Goal: Information Seeking & Learning: Find specific fact

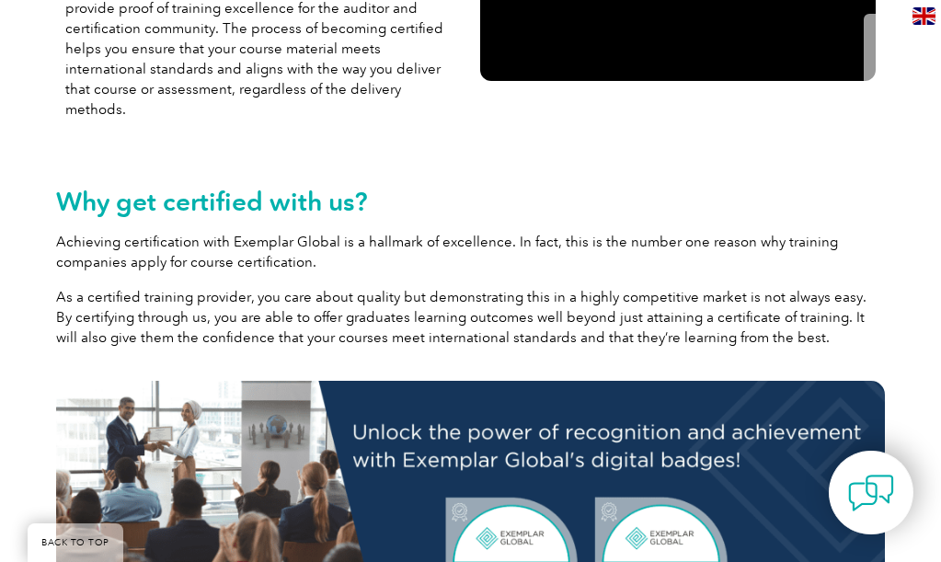
scroll to position [625, 0]
drag, startPoint x: 740, startPoint y: 137, endPoint x: 879, endPoint y: 178, distance: 144.7
click at [879, 187] on h2 "Why get certified with us?" at bounding box center [470, 201] width 829 height 29
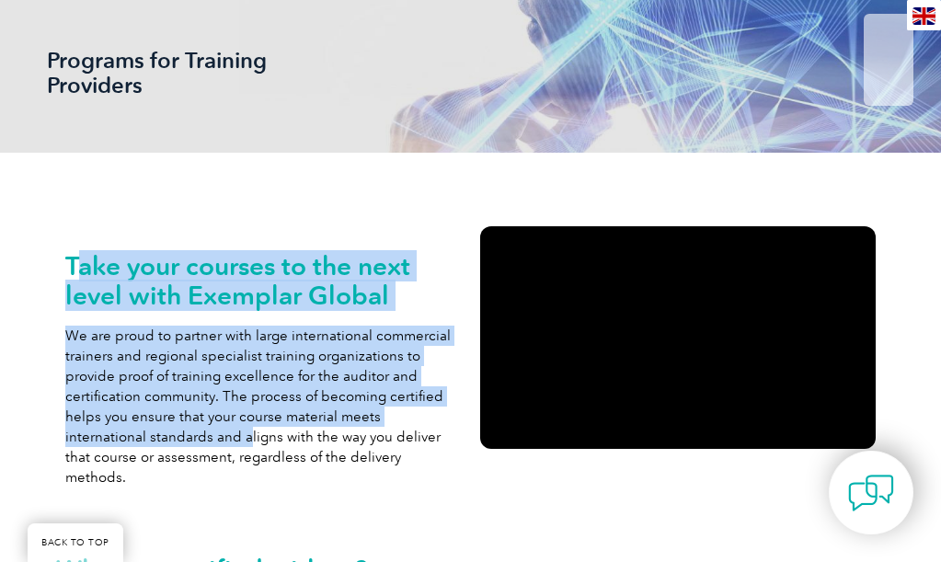
drag, startPoint x: 77, startPoint y: 278, endPoint x: 310, endPoint y: 420, distance: 272.9
click at [310, 420] on div "Take your courses to the next level with Exemplar Global We are proud to partne…" at bounding box center [262, 369] width 395 height 236
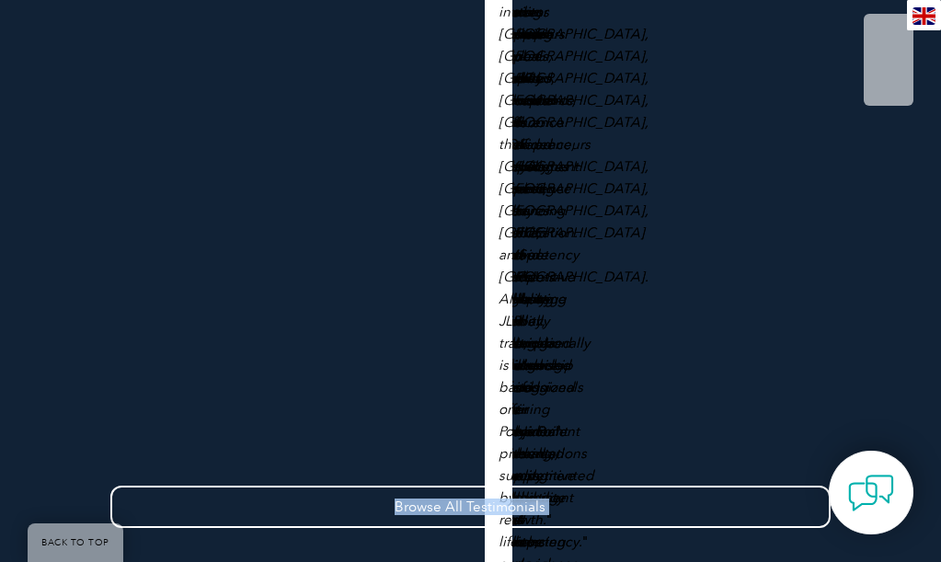
scroll to position [3229, 0]
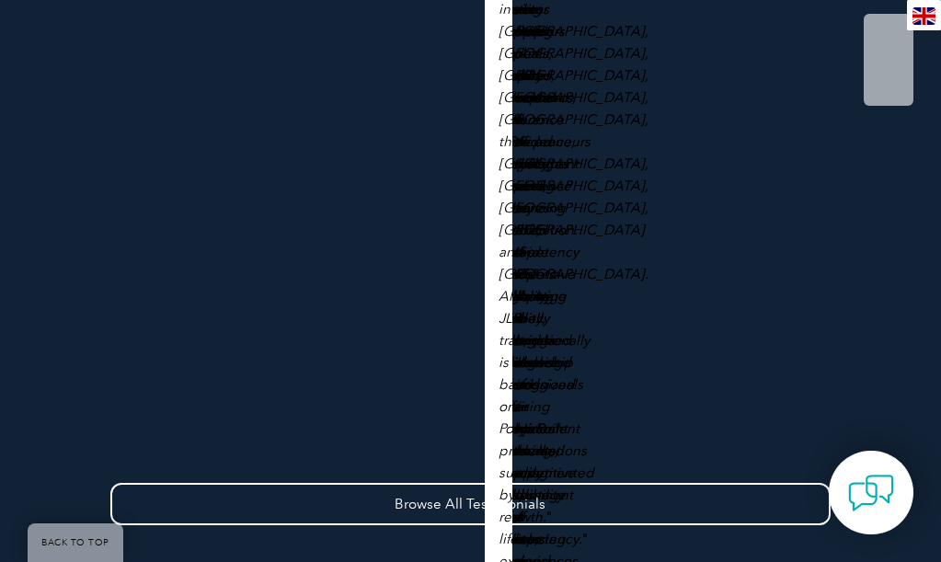
drag, startPoint x: 30, startPoint y: 249, endPoint x: 541, endPoint y: 473, distance: 557.2
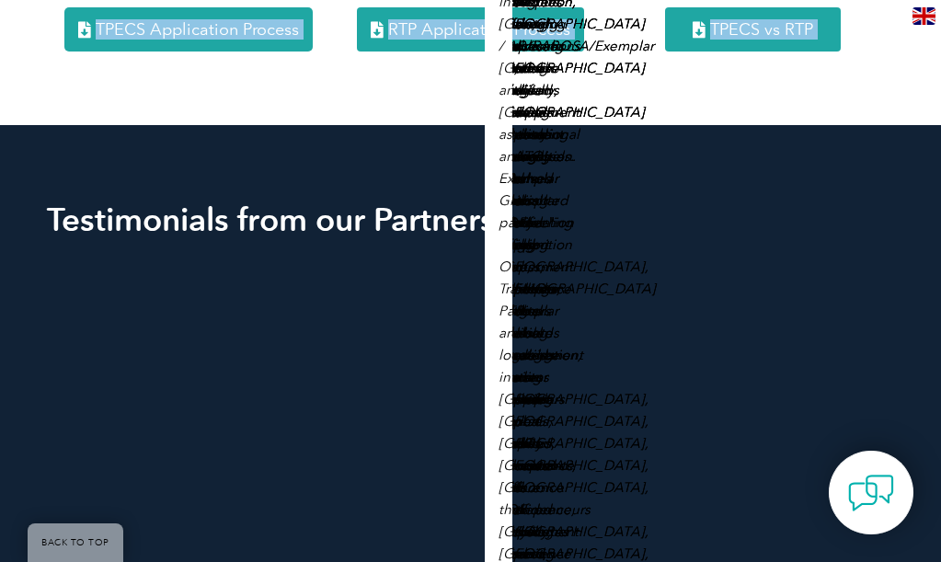
scroll to position [2401, 0]
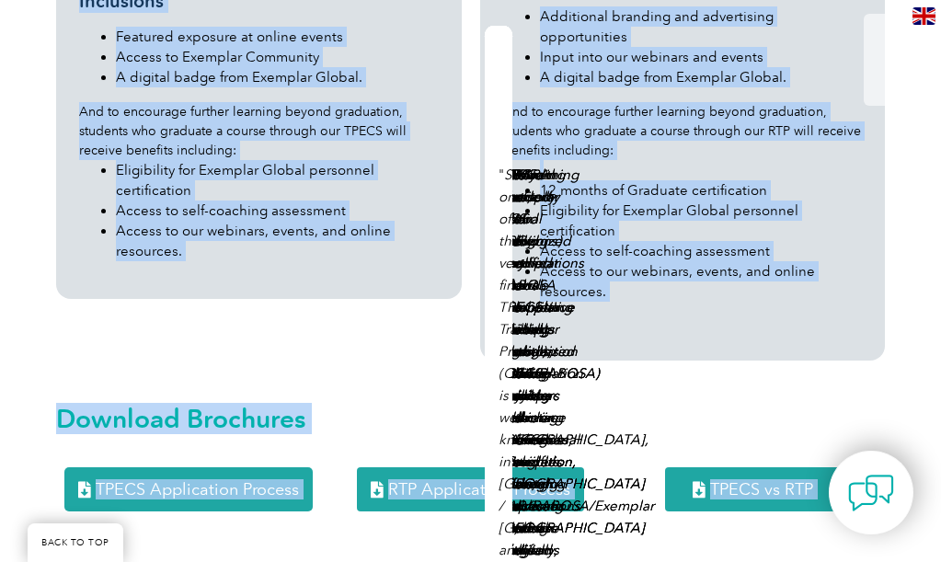
copy body "Take your courses to the next level with Exemplar Global We are proud to partne…"
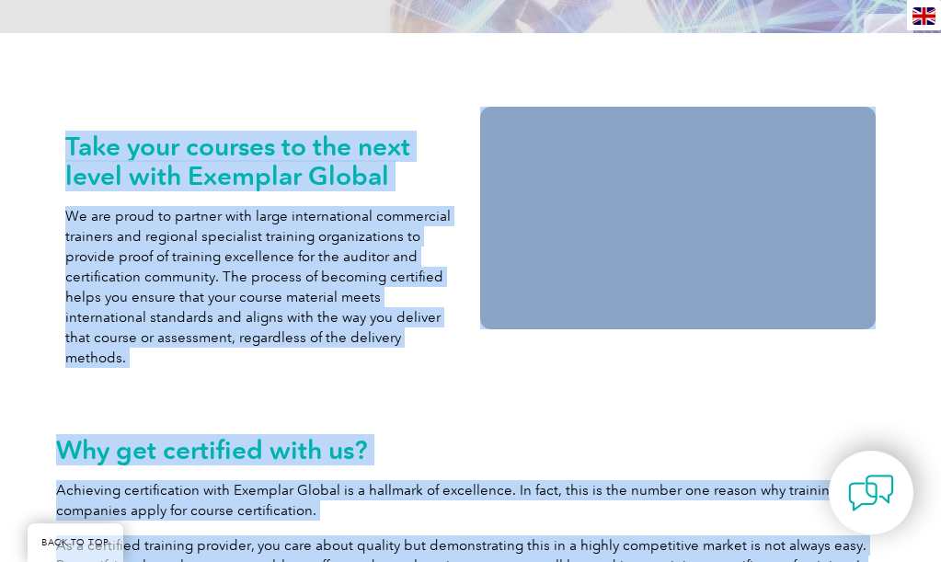
scroll to position [286, 0]
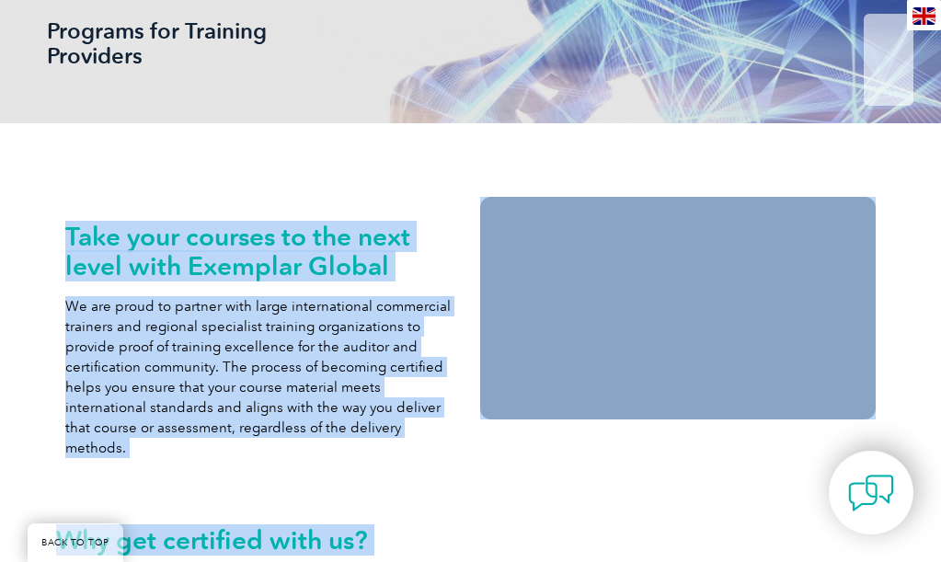
click at [380, 428] on p "We are proud to partner with large international commercial trainers and region…" at bounding box center [262, 377] width 395 height 162
click at [327, 435] on div "Take your courses to the next level with Exemplar Global We are proud to partne…" at bounding box center [262, 335] width 395 height 276
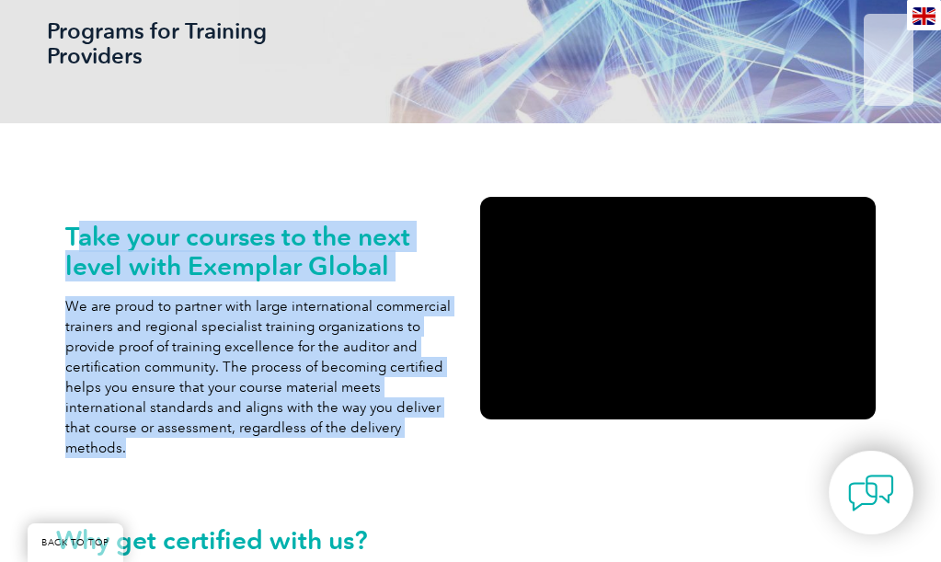
drag, startPoint x: 41, startPoint y: 232, endPoint x: 332, endPoint y: 418, distance: 345.4
click at [332, 418] on div "Take your courses to the next level with Exemplar Global We are proud to partne…" at bounding box center [262, 340] width 395 height 236
copy div "ake your courses to the next level with Exemplar Global We are proud to partner…"
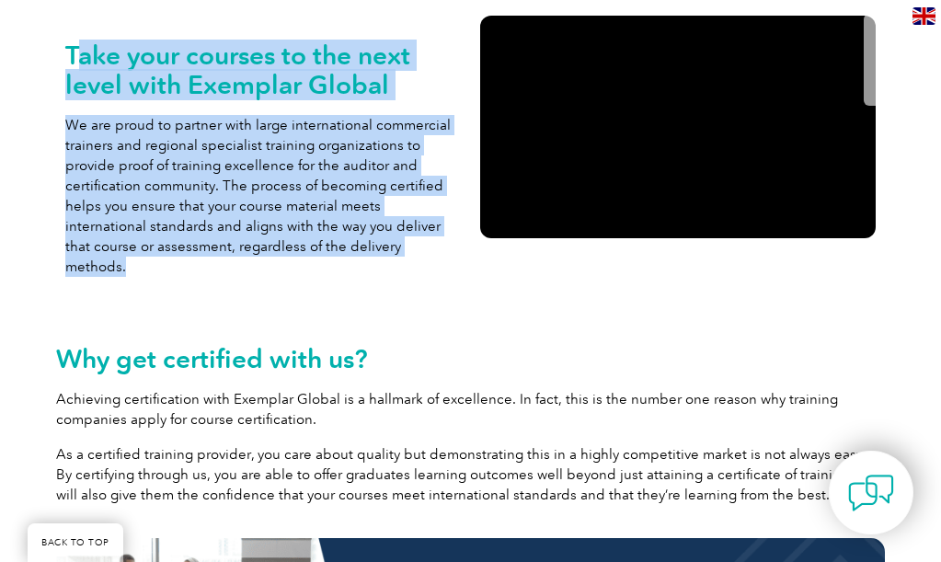
scroll to position [562, 0]
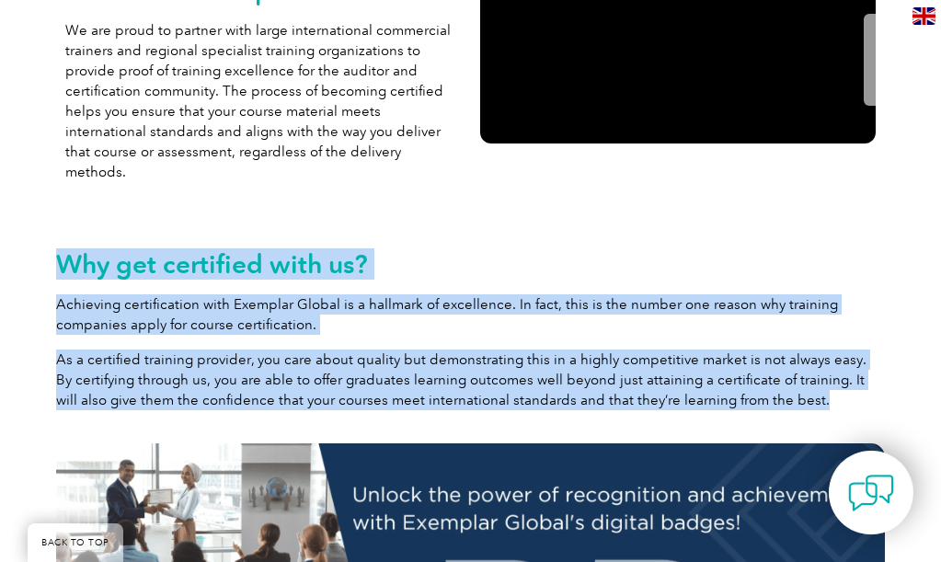
drag, startPoint x: 25, startPoint y: 235, endPoint x: 679, endPoint y: 386, distance: 671.1
click at [678, 387] on div "Why get certified with us? Achieving certification with Exemplar Global is a ha…" at bounding box center [470, 324] width 829 height 201
copy div "Why get certified with us? Achieving certification with Exemplar Global is a ha…"
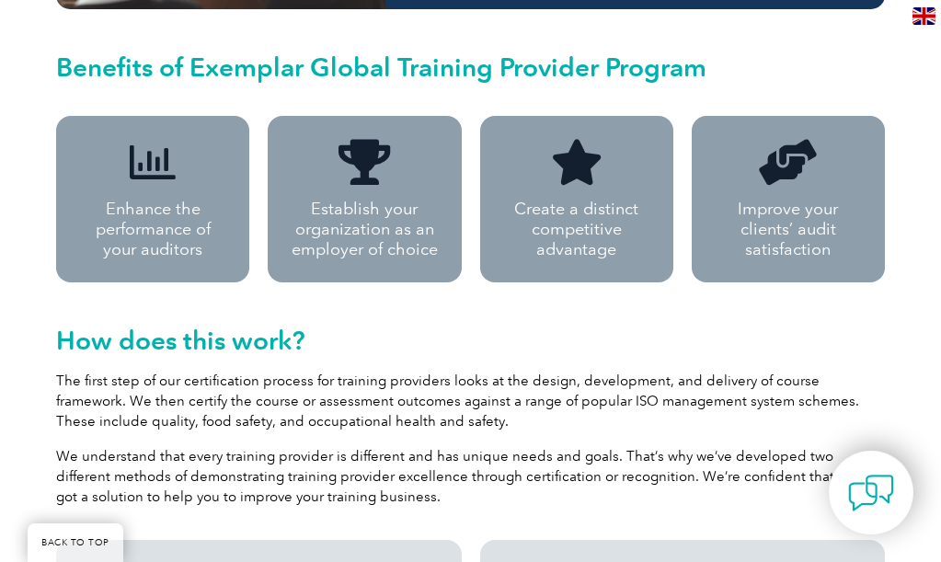
scroll to position [1574, 0]
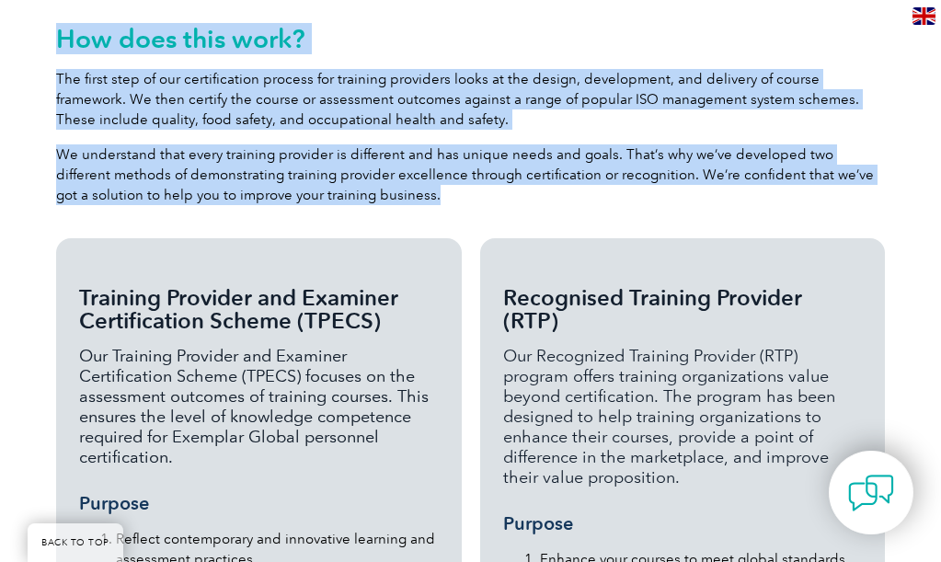
drag, startPoint x: 26, startPoint y: 31, endPoint x: 261, endPoint y: 212, distance: 297.1
click at [261, 212] on div "How does this work? The first step of our certification process for training pr…" at bounding box center [470, 109] width 829 height 221
copy div "How does this work? The first step of our certification process for training pr…"
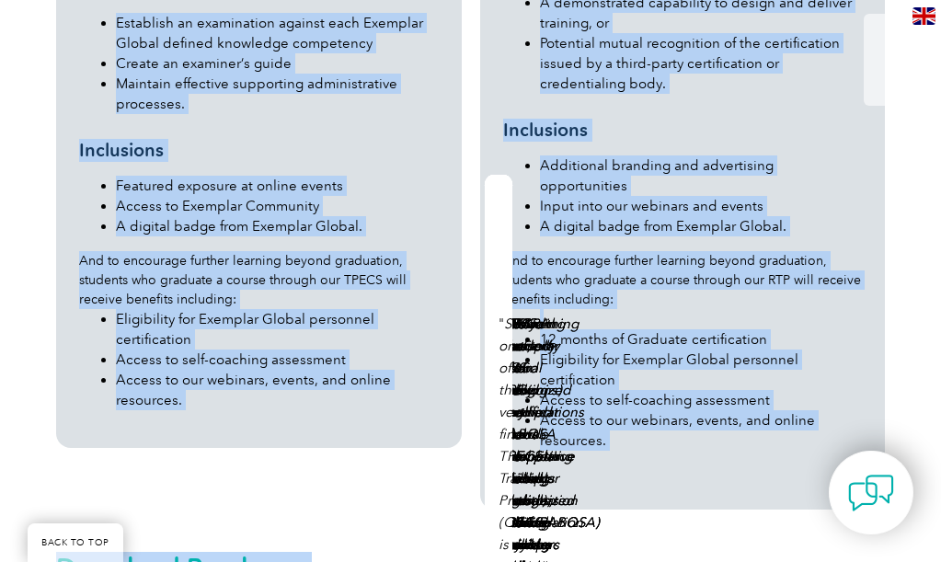
scroll to position [2260, 0]
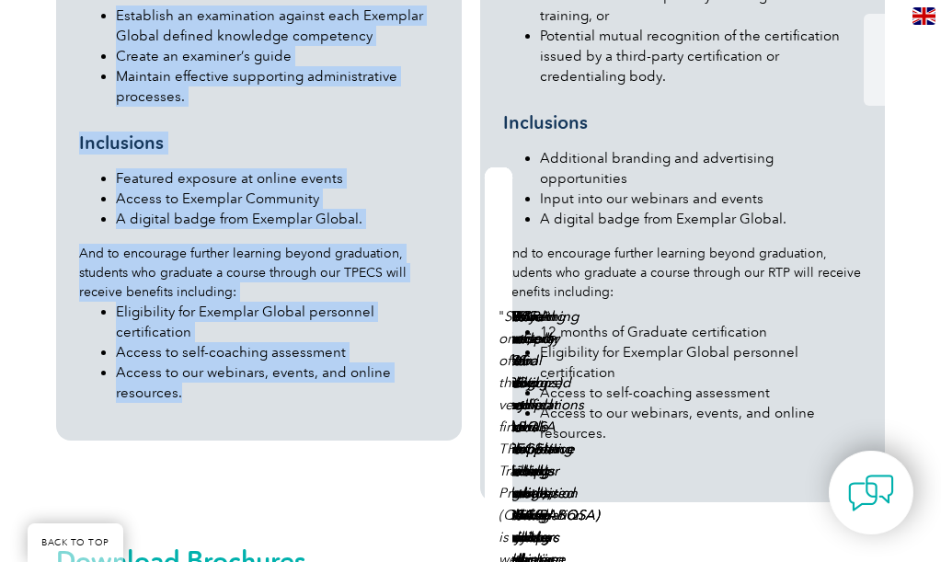
drag, startPoint x: 48, startPoint y: 387, endPoint x: 395, endPoint y: 273, distance: 365.0
copy div "Training Provider and Examiner Certification Scheme (TPECS) Our Training Provid…"
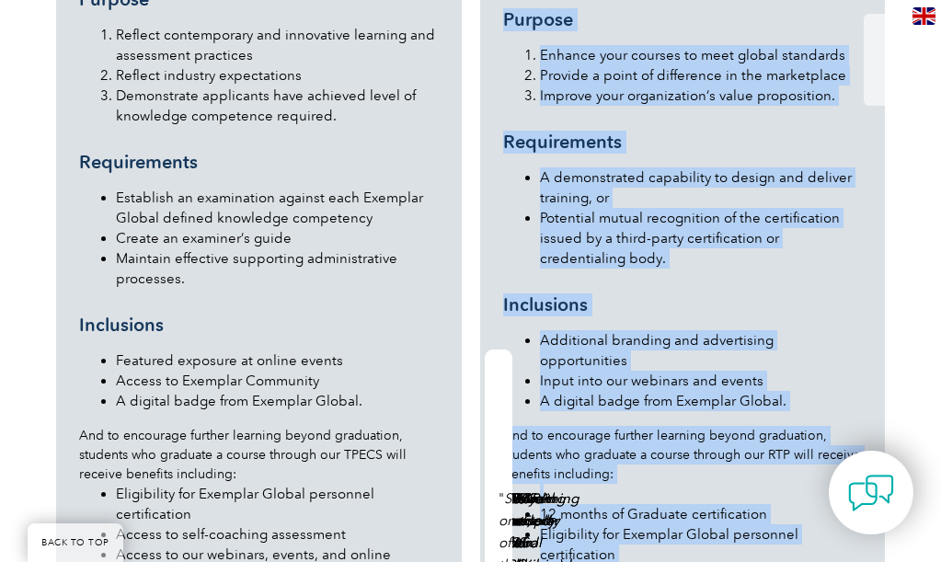
scroll to position [2117, 0]
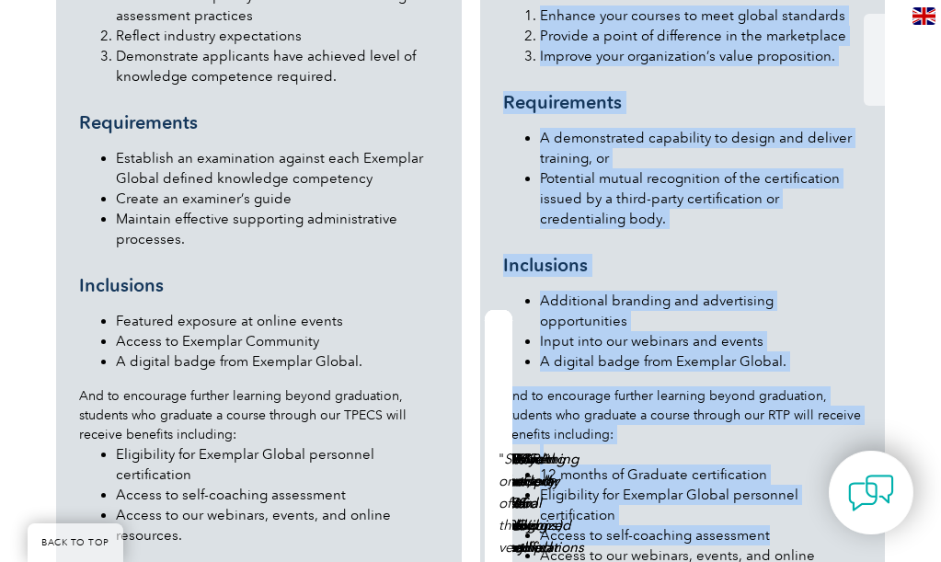
drag, startPoint x: 507, startPoint y: 350, endPoint x: 836, endPoint y: 371, distance: 329.9
click at [885, 437] on div "Recognised Training Provider (RTP) Our Recognized Training Provider (RTP) progr…" at bounding box center [682, 170] width 405 height 950
click at [621, 254] on h3 "Inclusions" at bounding box center [682, 265] width 359 height 23
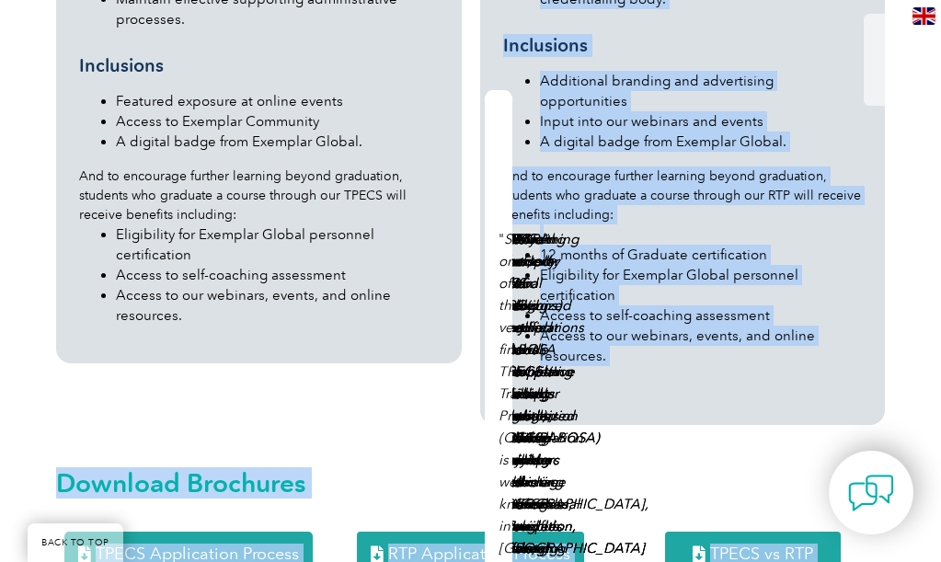
scroll to position [2387, 0]
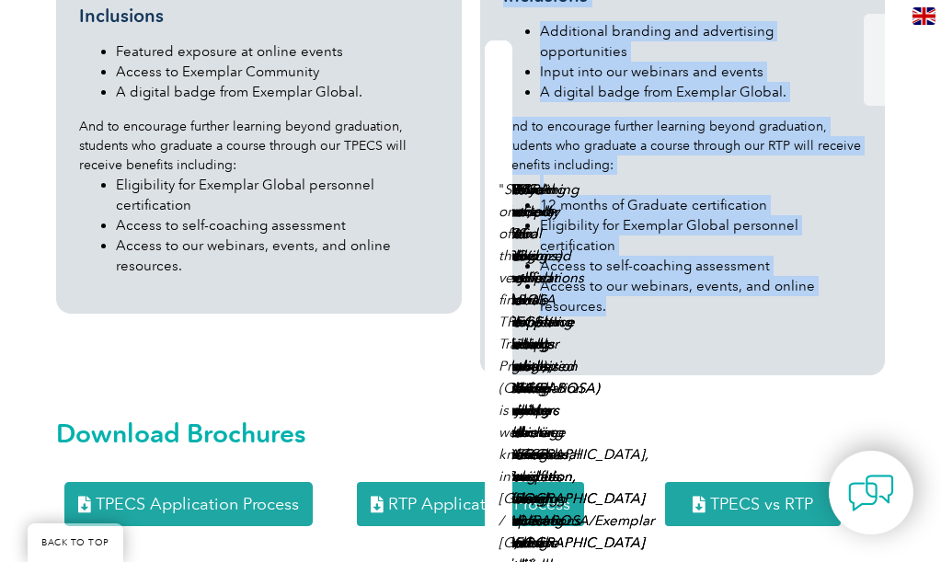
drag, startPoint x: 499, startPoint y: 119, endPoint x: 898, endPoint y: 193, distance: 405.2
copy div "Recognised Training Provider (RTP) Our Recognized Training Provider (RTP) progr…"
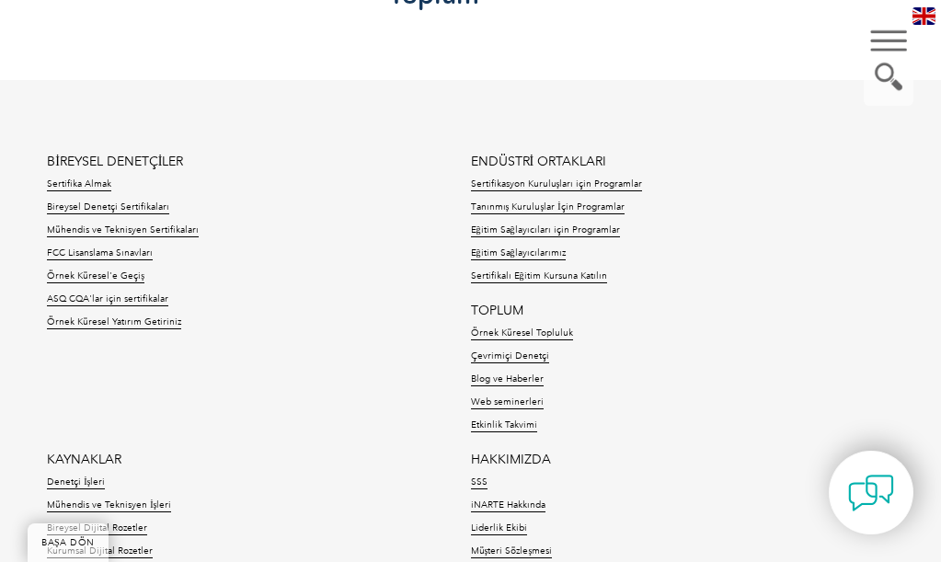
scroll to position [2183, 0]
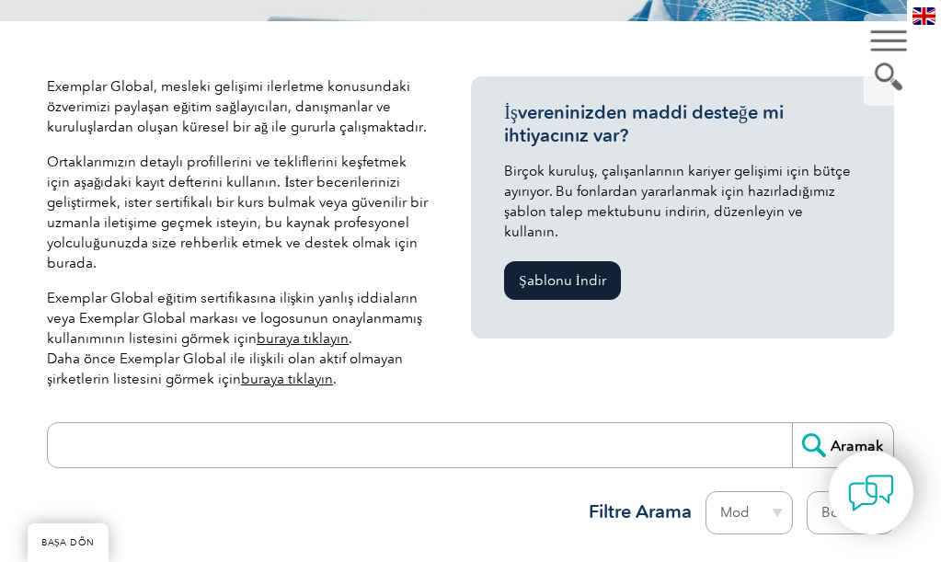
scroll to position [184, 0]
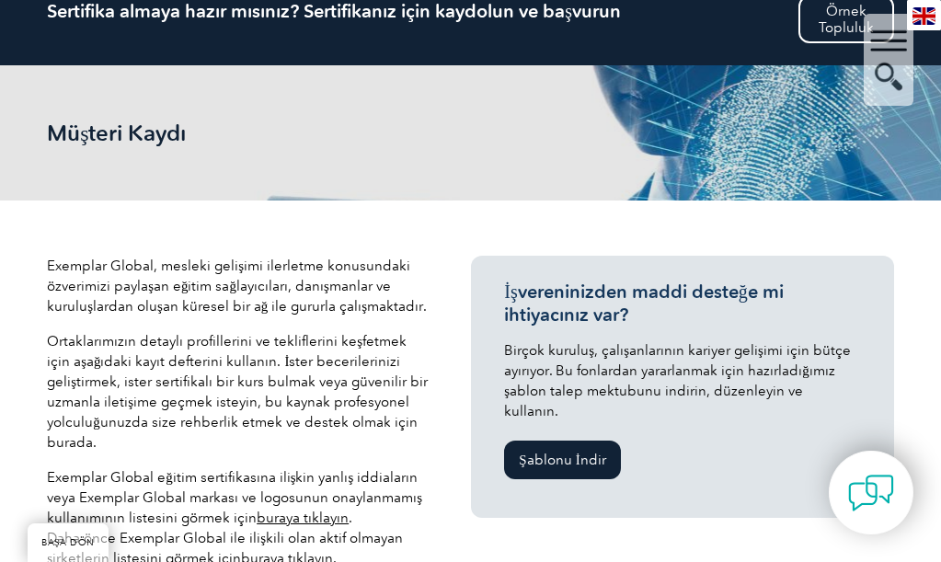
drag, startPoint x: 670, startPoint y: 0, endPoint x: 361, endPoint y: 146, distance: 341.9
click at [323, 145] on h2 "Müşteri Kaydı" at bounding box center [185, 132] width 276 height 25
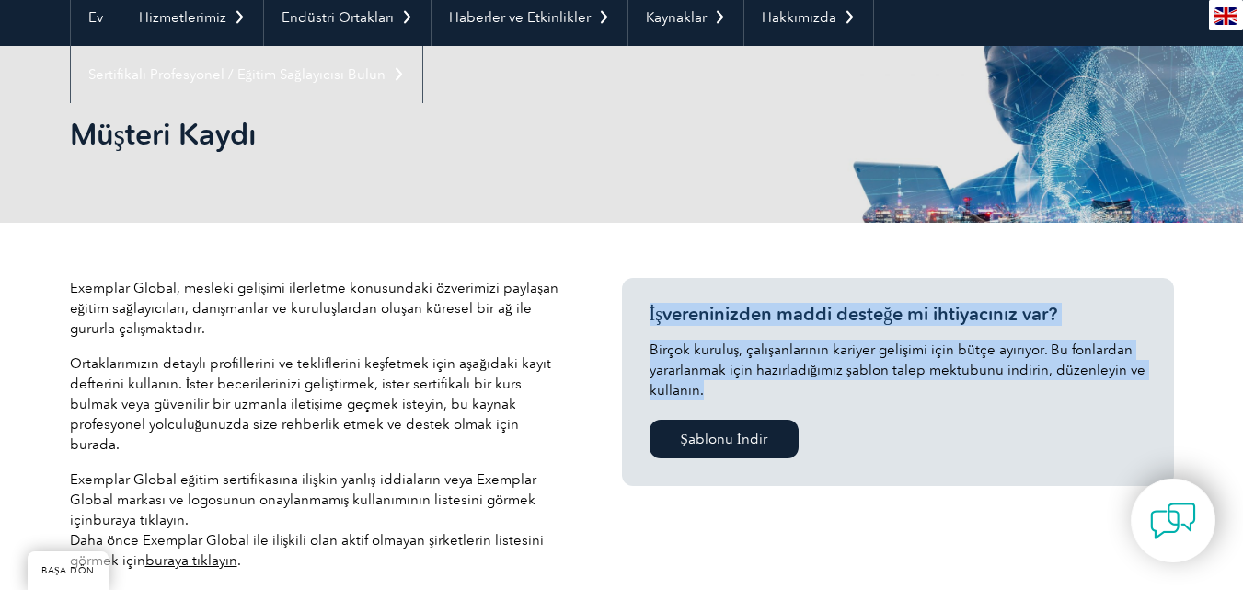
drag, startPoint x: 651, startPoint y: 309, endPoint x: 899, endPoint y: 447, distance: 283.3
click at [899, 447] on div "İşvereninizden maddi desteğe mi ihtiyacınız var? Birçok kuruluş, çalışanlarının…" at bounding box center [898, 382] width 552 height 208
click at [610, 219] on div "Müşteri Kaydı" at bounding box center [622, 134] width 1104 height 177
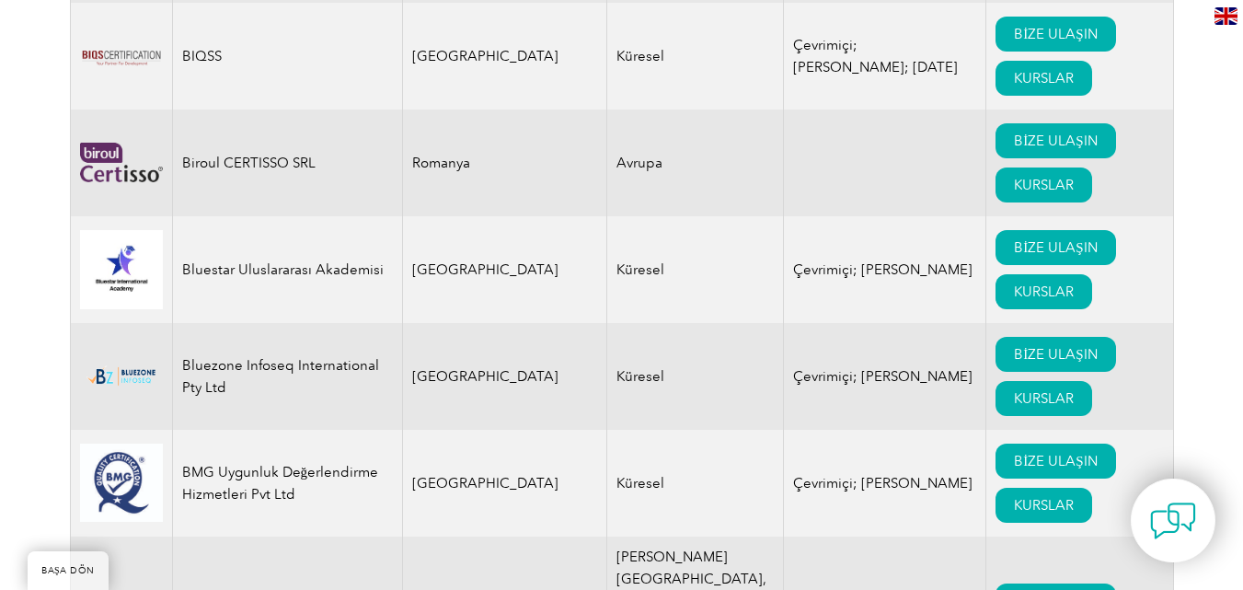
scroll to position [4415, 0]
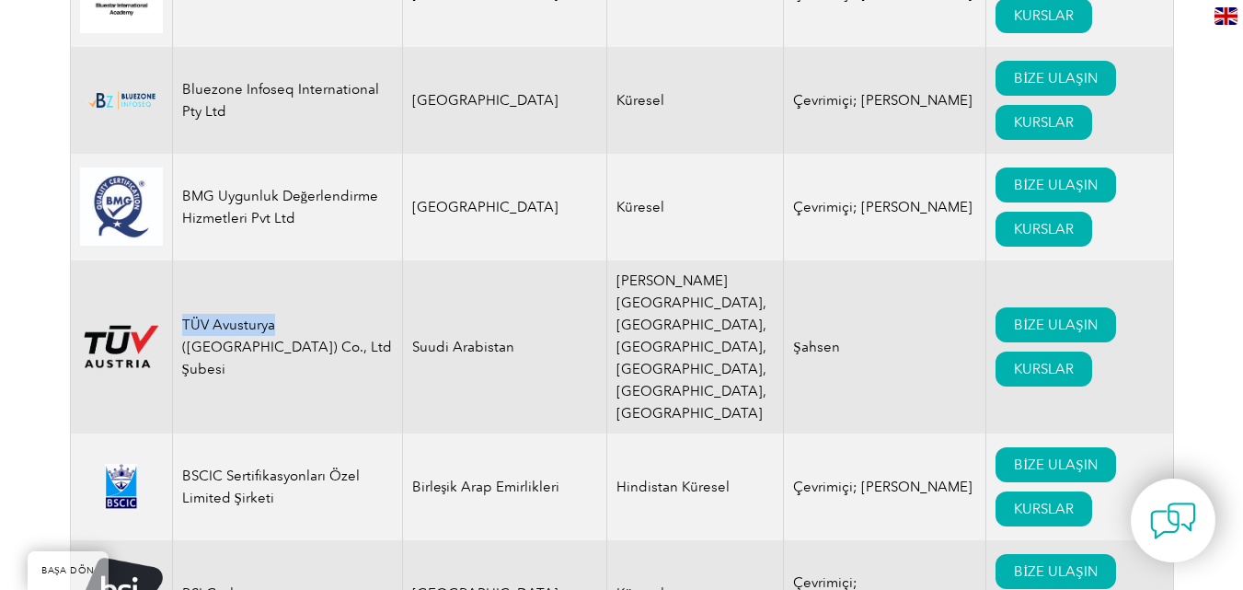
drag, startPoint x: 185, startPoint y: 258, endPoint x: 273, endPoint y: 261, distance: 88.4
click at [273, 316] on font "TÜV Avusturya ([GEOGRAPHIC_DATA]) Co., Ltd Şubesi" at bounding box center [287, 346] width 210 height 61
copy font "TÜV Avusturya"
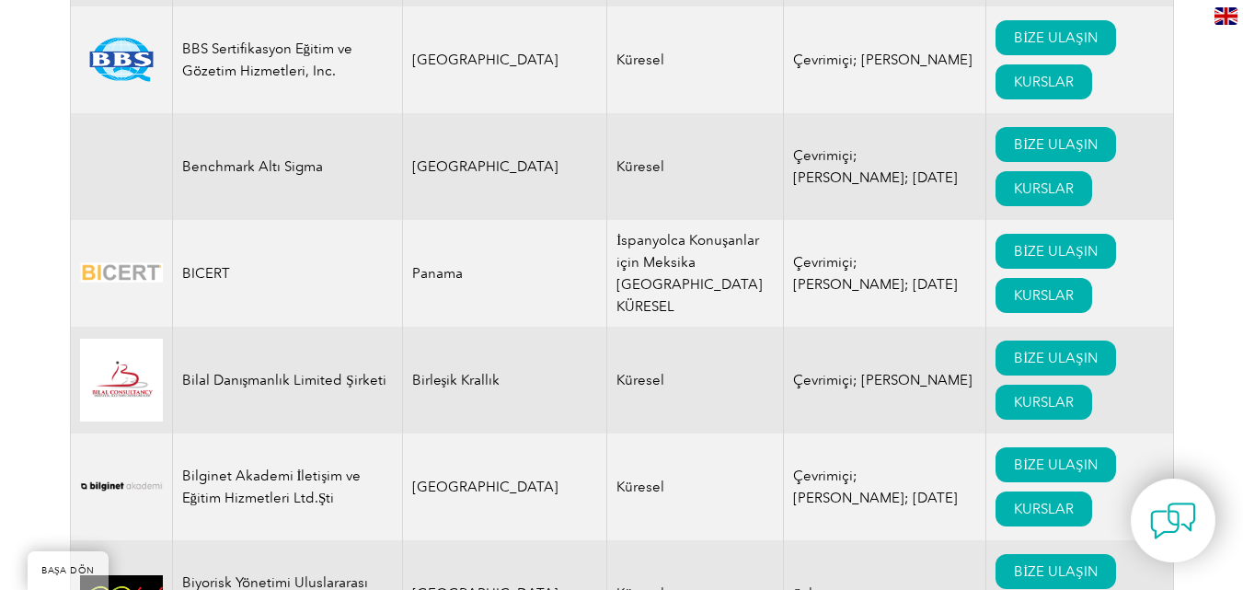
scroll to position [0, 0]
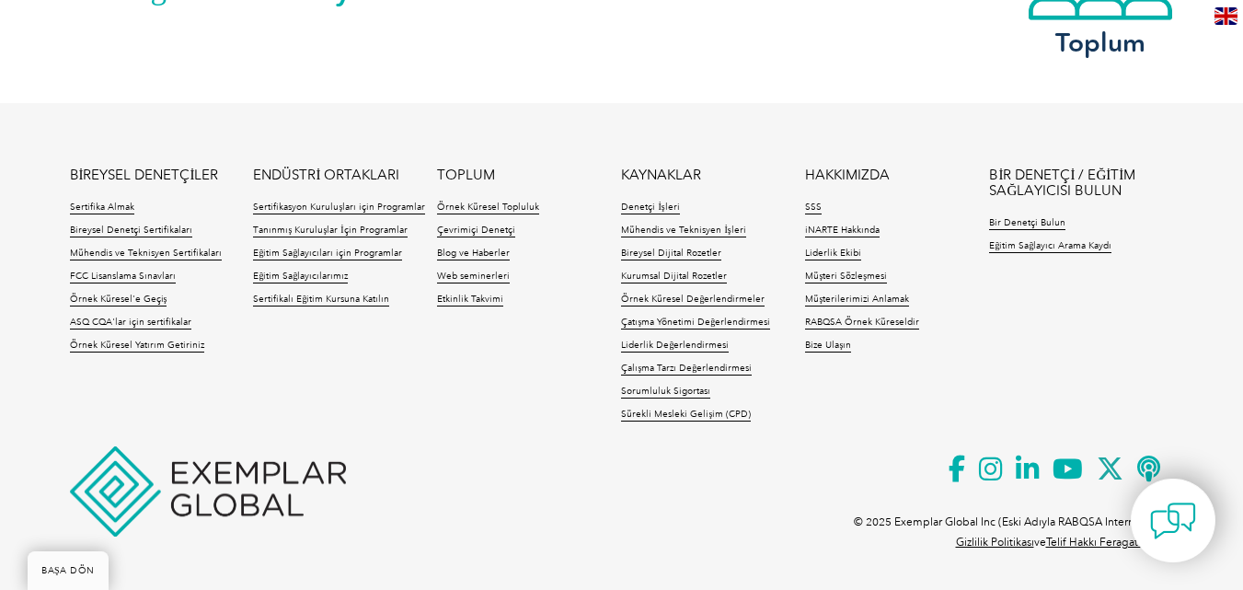
scroll to position [2194, 0]
